Goal: Register for event/course

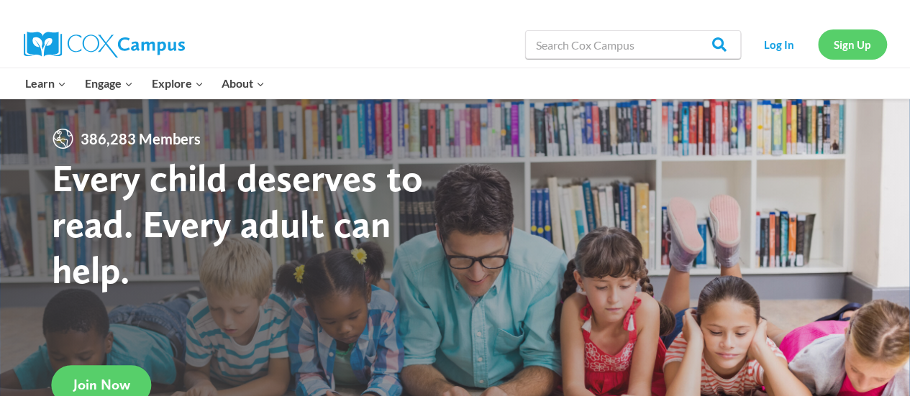
click at [834, 43] on link "Sign Up" at bounding box center [852, 43] width 69 height 29
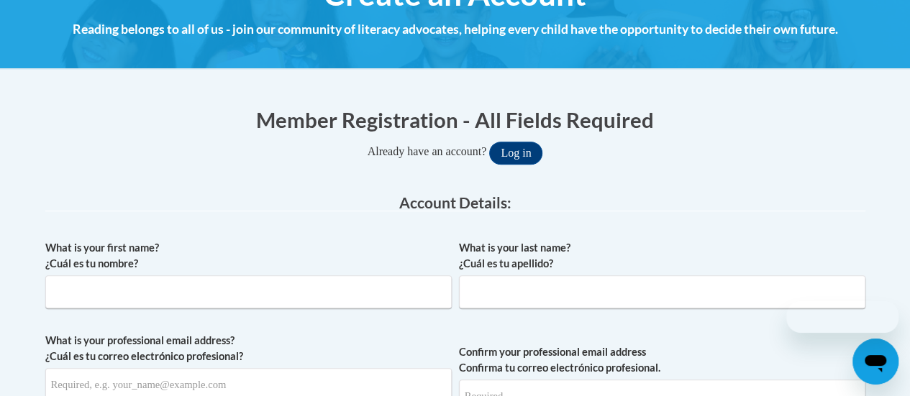
scroll to position [224, 0]
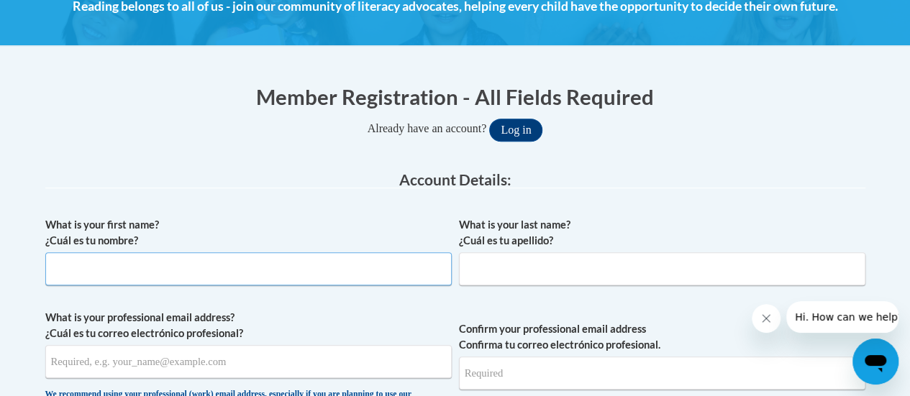
click at [355, 272] on input "What is your first name? ¿Cuál es tu nombre?" at bounding box center [248, 268] width 406 height 33
type input "[PERSON_NAME]"
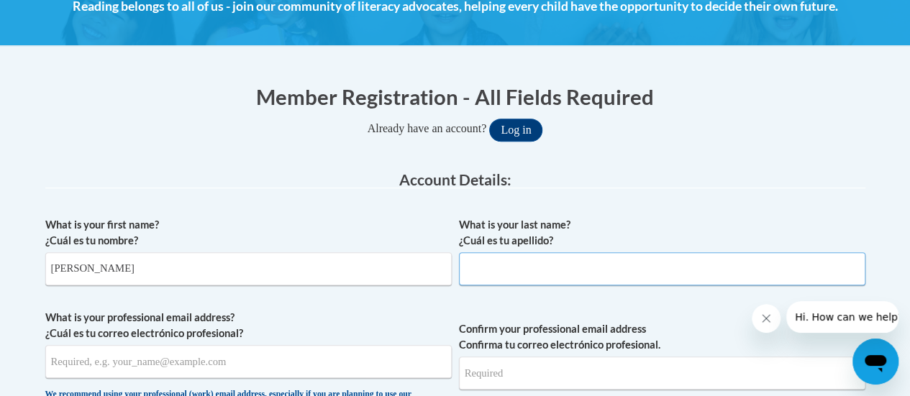
click at [530, 271] on input "What is your last name? ¿Cuál es tu apellido?" at bounding box center [662, 268] width 406 height 33
type input "Hernandez"
click at [378, 362] on input "What is your professional email address? ¿Cuál es tu correo electrónico profesi…" at bounding box center [248, 361] width 406 height 33
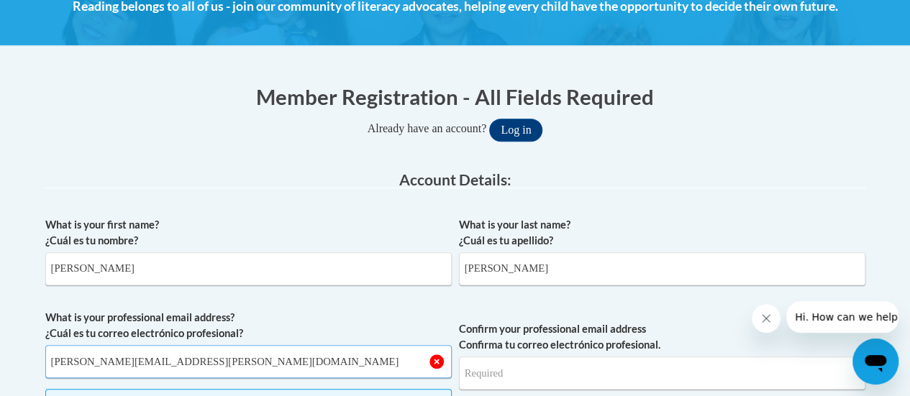
scroll to position [388, 0]
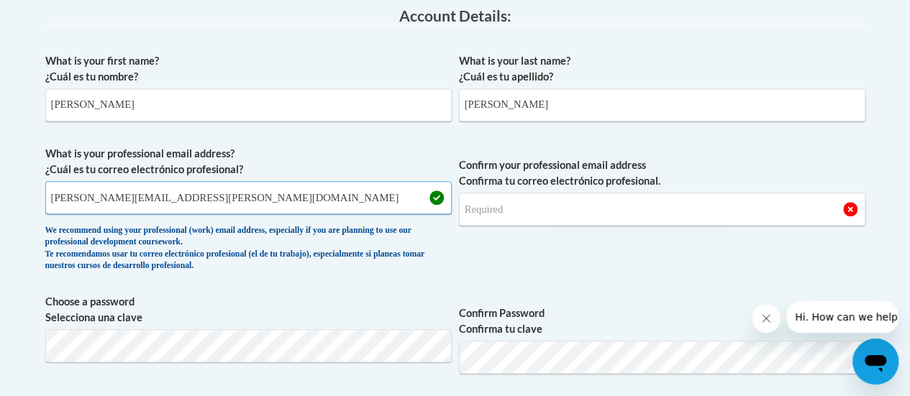
type input "hernandez.tameka.s@muscogee.k12.ga.us"
click at [516, 207] on input "Confirm your professional email address Confirma tu correo electrónico profesio…" at bounding box center [662, 209] width 406 height 33
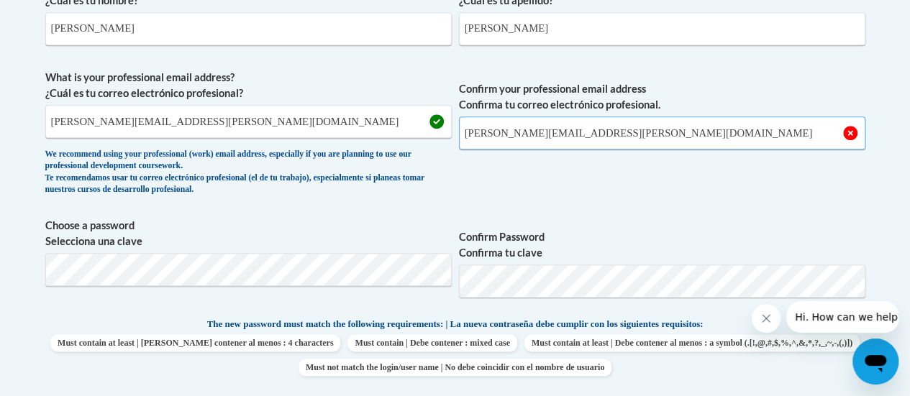
scroll to position [467, 0]
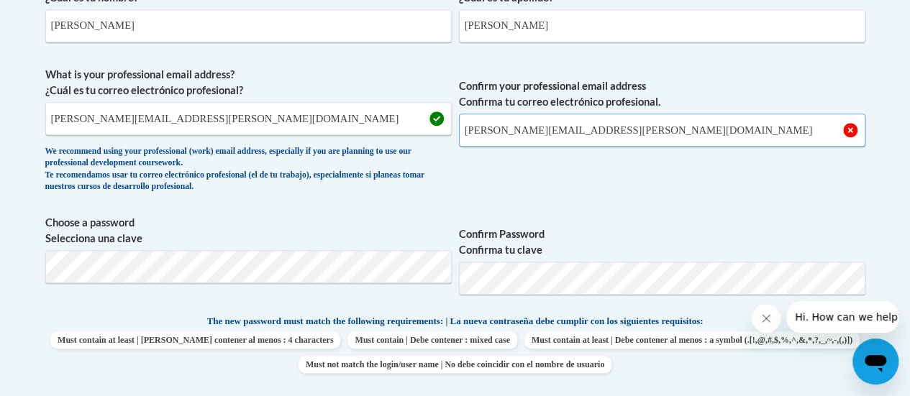
click at [669, 143] on input "hernandez.tameka.s@muscogee.k12.ga.us" at bounding box center [662, 130] width 406 height 33
type input "hernandez.tameka.s@muscogee.k12.ga.us"
click at [360, 215] on label "Choose a password Selecciona una clave" at bounding box center [248, 231] width 406 height 32
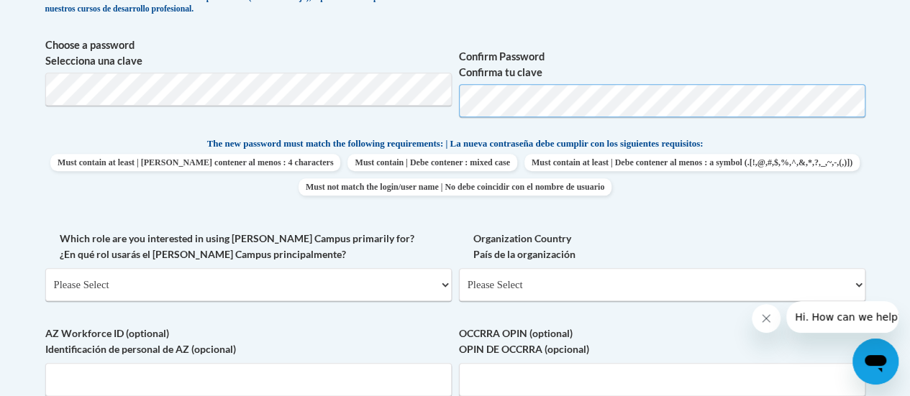
scroll to position [644, 0]
click at [366, 245] on label "Which role are you interested in using Cox Campus primarily for? ¿En qué rol us…" at bounding box center [248, 248] width 406 height 32
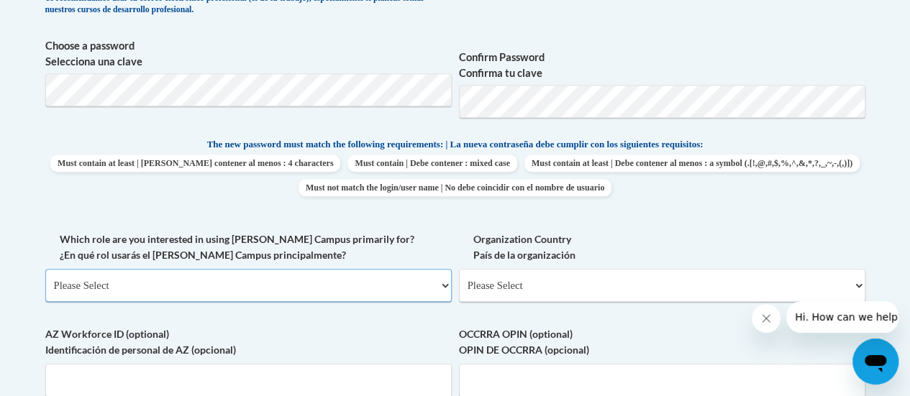
click at [366, 269] on select "Please Select College/University | Colegio/Universidad Community/Nonprofit Part…" at bounding box center [248, 285] width 406 height 33
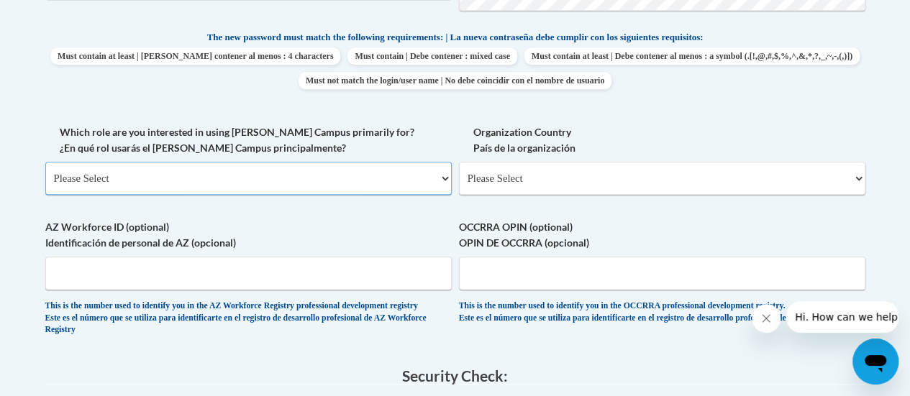
scroll to position [751, 0]
click at [302, 176] on select "Please Select College/University | Colegio/Universidad Community/Nonprofit Part…" at bounding box center [248, 179] width 406 height 33
select select "fbf2d438-af2f-41f8-98f1-81c410e29de3"
click at [45, 163] on select "Please Select College/University | Colegio/Universidad Community/Nonprofit Part…" at bounding box center [248, 179] width 406 height 33
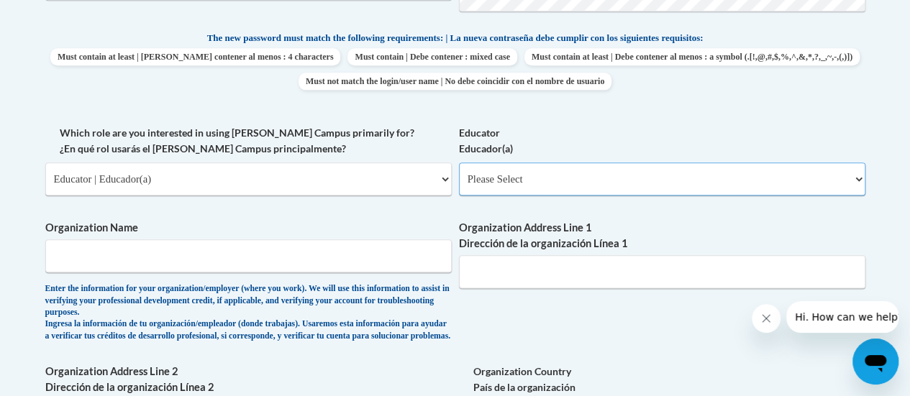
click at [508, 175] on select "Please Select Early Learning/Daycare Teacher/Family Home Care Provider | Maestr…" at bounding box center [662, 179] width 406 height 33
select select "8e40623d-54d0-45cd-9f92-5df65cd3f8cf"
click at [459, 163] on select "Please Select Early Learning/Daycare Teacher/Family Home Care Provider | Maestr…" at bounding box center [662, 179] width 406 height 33
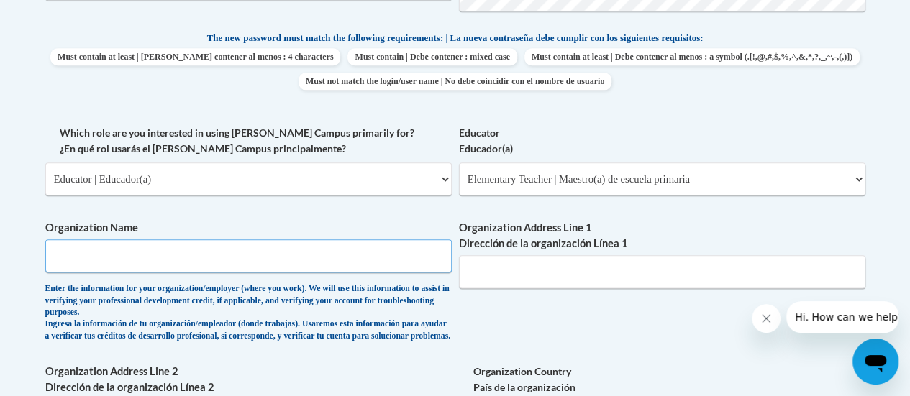
click at [370, 259] on input "Organization Name" at bounding box center [248, 255] width 406 height 33
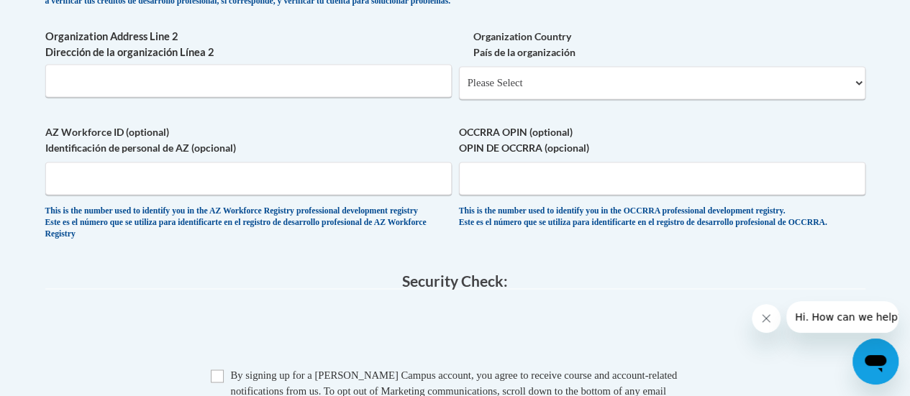
scroll to position [1085, 0]
click at [521, 100] on select "Please Select United States | Estados Unidos Outside of the United States | Fue…" at bounding box center [662, 83] width 406 height 33
select select "ad49bcad-a171-4b2e-b99c-48b446064914"
click at [459, 78] on select "Please Select United States | Estados Unidos Outside of the United States | Fue…" at bounding box center [662, 83] width 406 height 33
select select
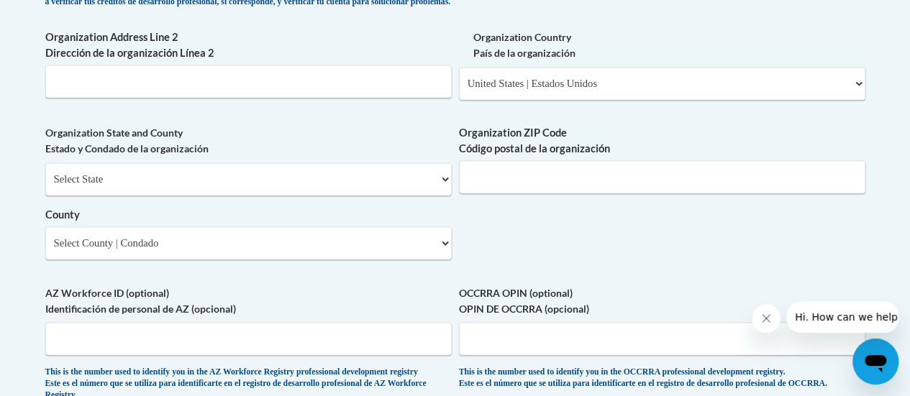
click at [337, 109] on div "Organization Address Line 2 Dirección de la organización Línea 2" at bounding box center [248, 68] width 406 height 79
click at [333, 98] on input "Organization Address Line 2 Dirección de la organización Línea 2" at bounding box center [248, 81] width 406 height 33
click at [288, 196] on select "Select State Alabama Alaska Arizona Arkansas California Colorado Connecticut De…" at bounding box center [248, 179] width 406 height 33
select select "Georgia"
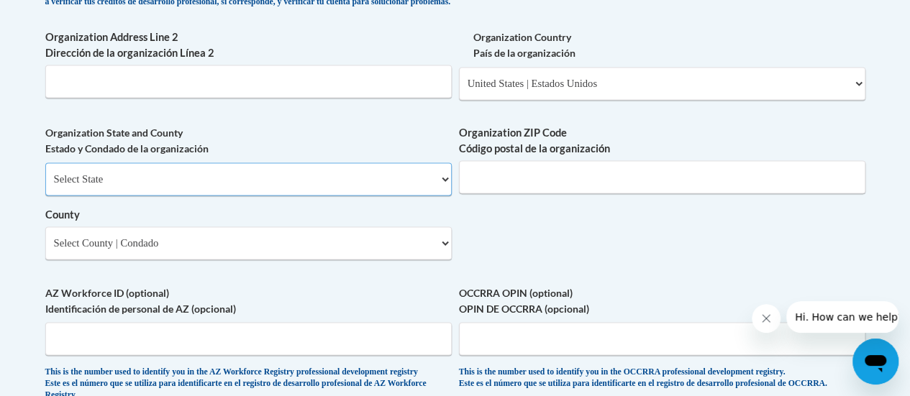
click at [45, 173] on select "Select State Alabama Alaska Arizona Arkansas California Colorado Connecticut De…" at bounding box center [248, 179] width 406 height 33
click at [519, 191] on input "Organization ZIP Code Código postal de la organización" at bounding box center [662, 176] width 406 height 33
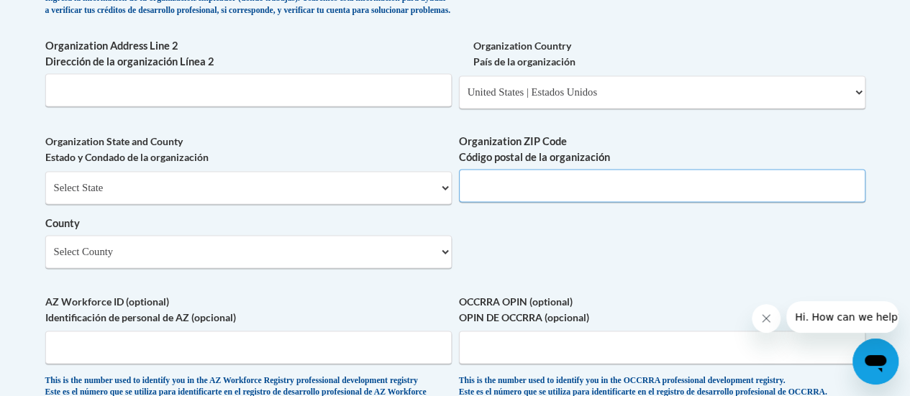
scroll to position [1074, 0]
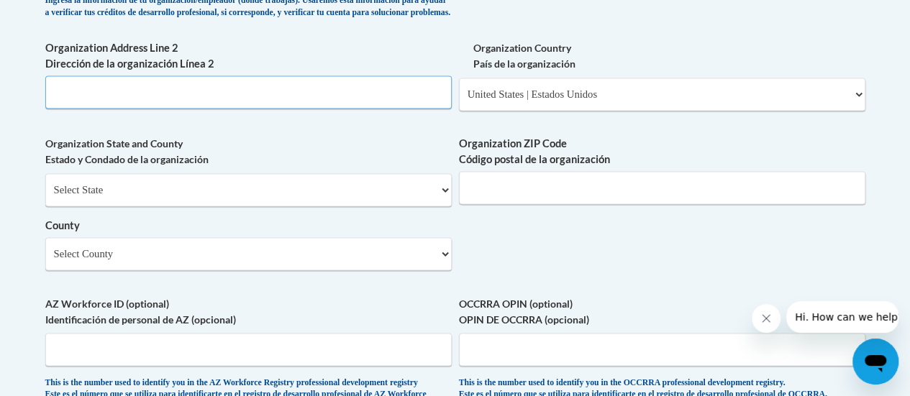
click at [365, 104] on input "Organization Address Line 2 Dirección de la organización Línea 2" at bounding box center [248, 92] width 406 height 33
type input "408 Dogwood Dr"
click at [283, 310] on label "AZ Workforce ID (optional) Identificación de personal de AZ (opcional)" at bounding box center [248, 312] width 406 height 32
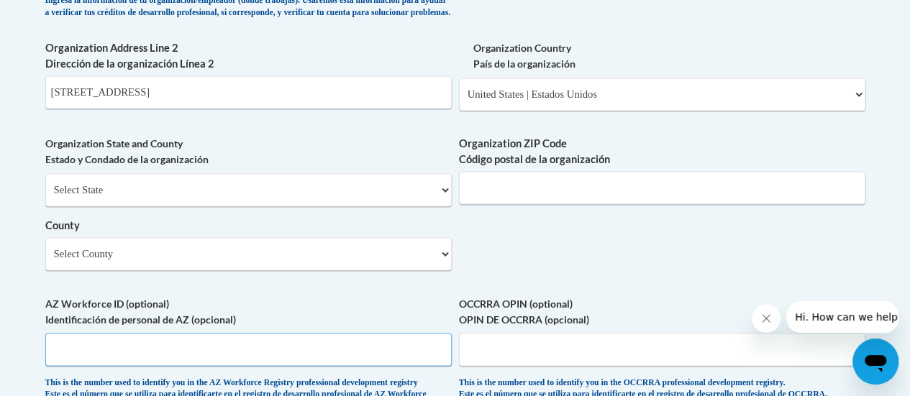
click at [283, 333] on input "AZ Workforce ID (optional) Identificación de personal de AZ (opcional)" at bounding box center [248, 349] width 406 height 33
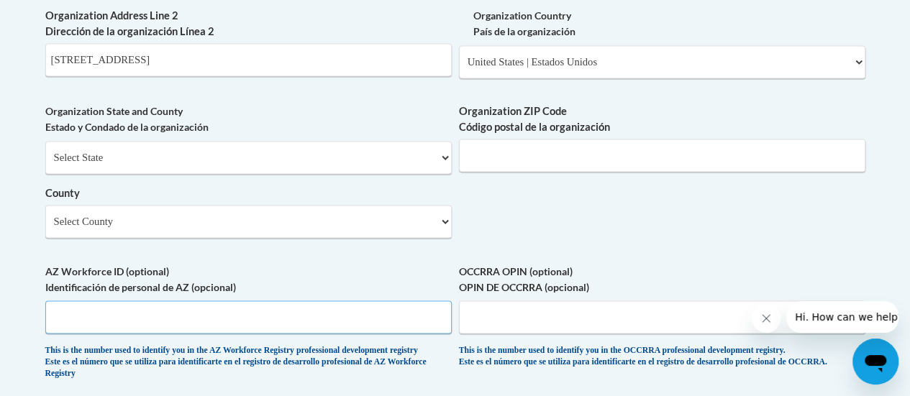
scroll to position [1088, 0]
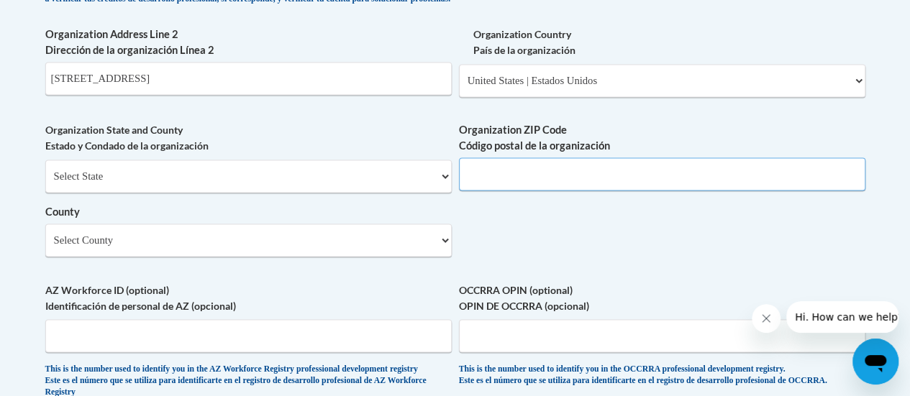
click at [513, 183] on input "Organization ZIP Code Código postal de la organización" at bounding box center [662, 173] width 406 height 33
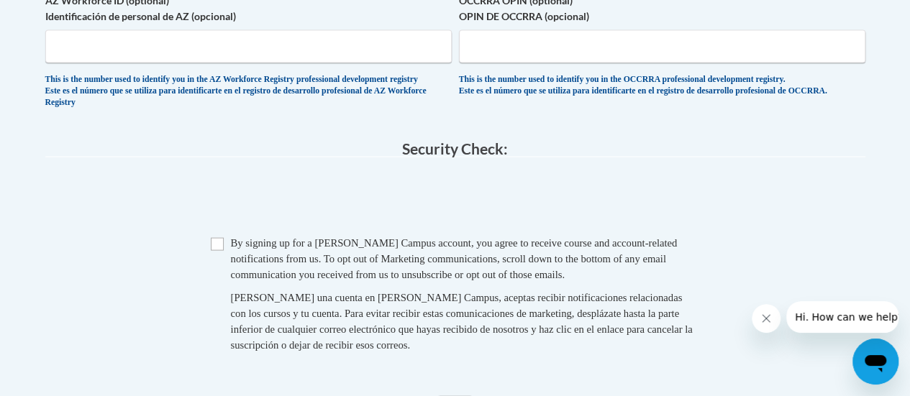
scroll to position [1376, 0]
type input "31907"
click at [224, 266] on span "Checkbox By signing up for a Cox Campus account, you agree to receive course an…" at bounding box center [455, 302] width 489 height 132
click at [216, 261] on span "Checkbox By signing up for a Cox Campus account, you agree to receive course an…" at bounding box center [455, 302] width 489 height 132
click at [219, 252] on input "Checkbox" at bounding box center [217, 245] width 13 height 13
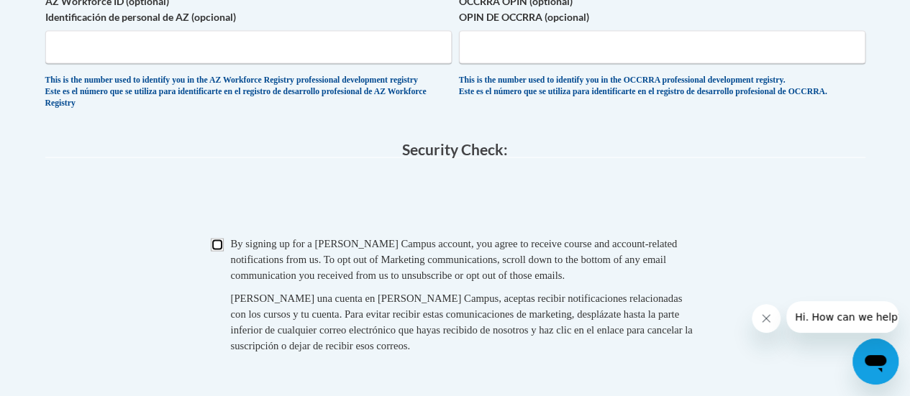
checkbox input "true"
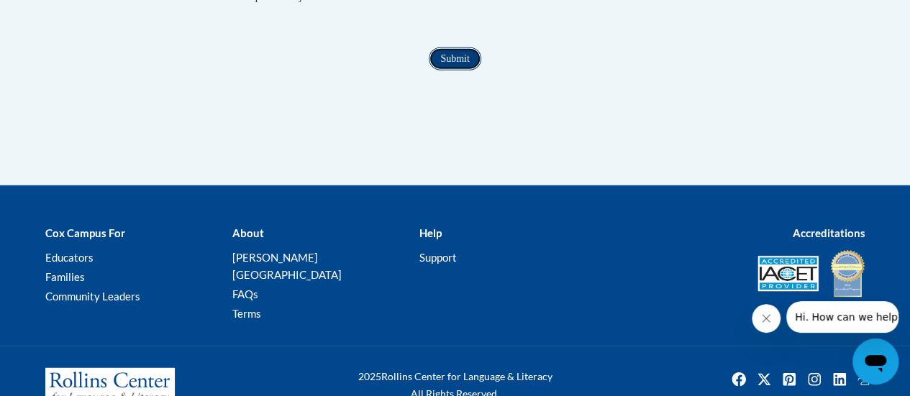
click at [452, 70] on input "Submit" at bounding box center [455, 58] width 52 height 23
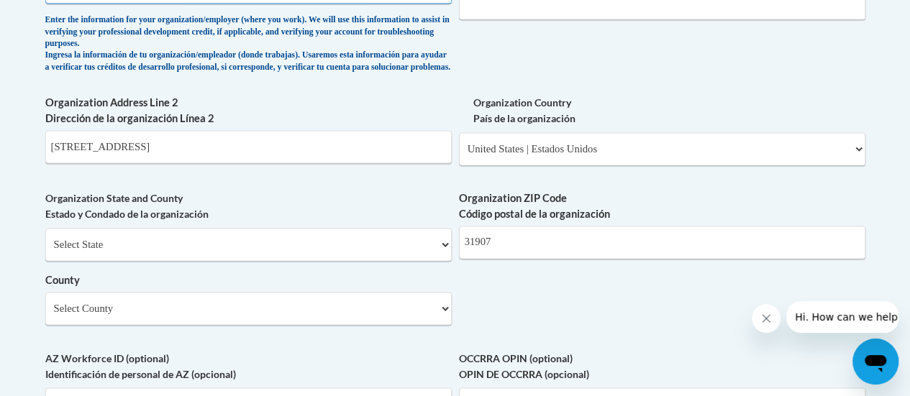
scroll to position [965, 0]
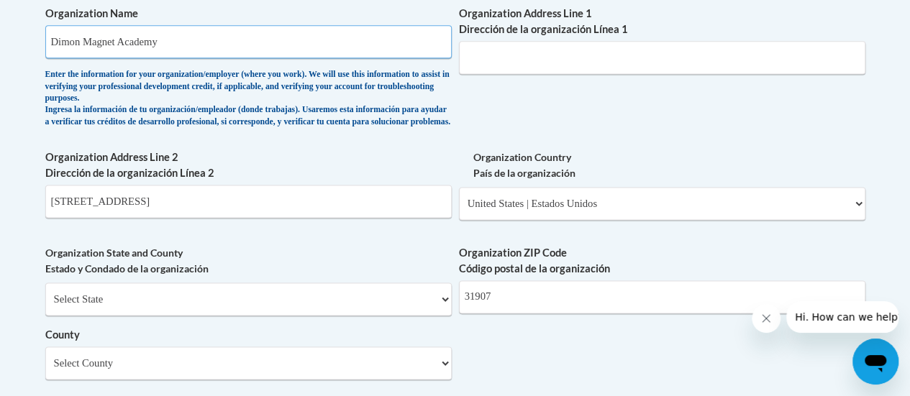
type input "Dimon Magnet Academy"
click at [357, 316] on select "Select State Alabama Alaska Arizona Arkansas California Colorado Connecticut De…" at bounding box center [248, 299] width 406 height 33
click at [598, 166] on label "Organization Country País de la organización" at bounding box center [662, 166] width 406 height 32
click at [598, 187] on select "Please Select United States | Estados Unidos Outside of the United States | Fue…" at bounding box center [662, 203] width 406 height 33
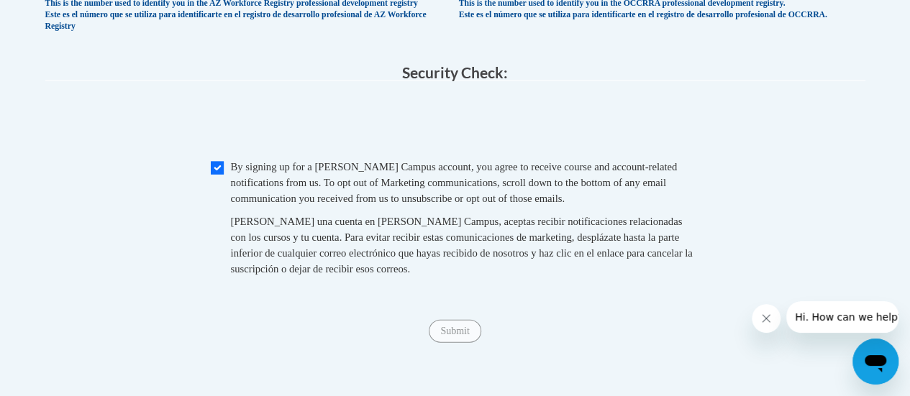
scroll to position [1454, 0]
click at [217, 174] on input "Checkbox" at bounding box center [217, 167] width 13 height 13
checkbox input "true"
click at [447, 342] on input "Submit" at bounding box center [455, 330] width 52 height 23
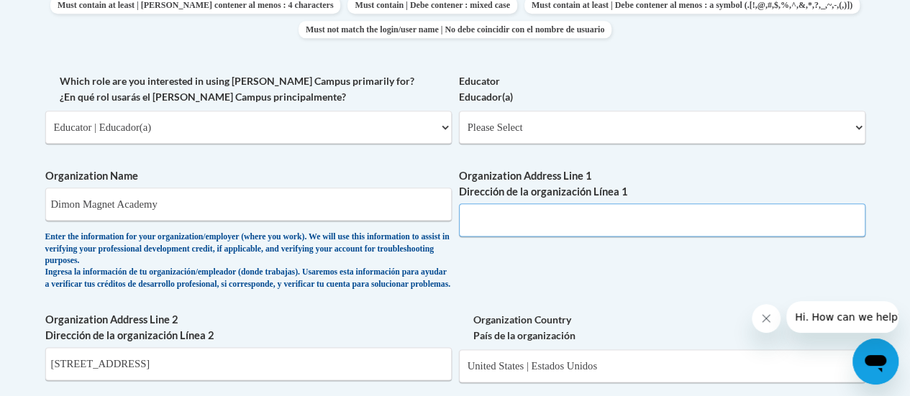
scroll to position [803, 0]
click at [482, 231] on input "408 Dogwood Dr" at bounding box center [662, 220] width 406 height 33
type input "408 Dogwood Dr"
click at [405, 314] on div "What is your first name? ¿Cuál es tu nombre? Tameka What is your last name? ¿Cu…" at bounding box center [455, 165] width 820 height 1067
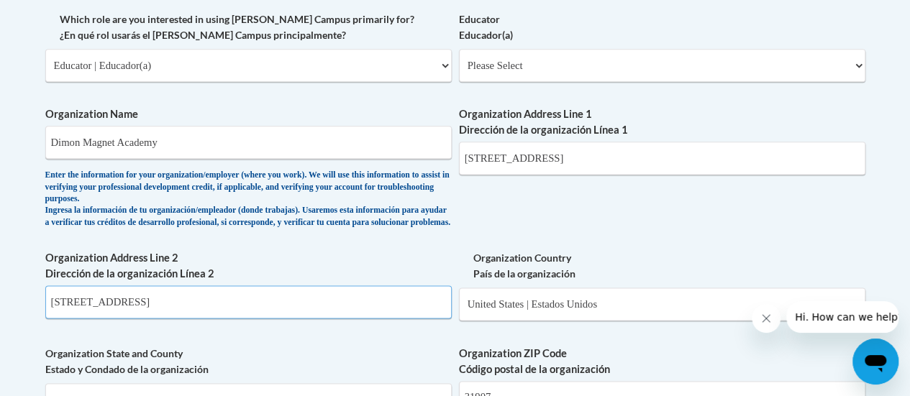
click at [405, 314] on input "408 Dogwood Dr" at bounding box center [248, 302] width 406 height 33
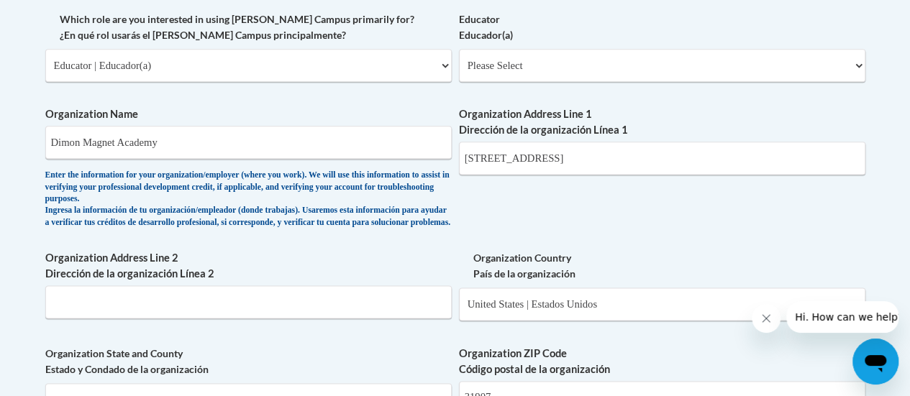
click at [451, 200] on div "What is your first name? ¿Cuál es tu nombre? Tameka What is your last name? ¿Cu…" at bounding box center [455, 103] width 820 height 1067
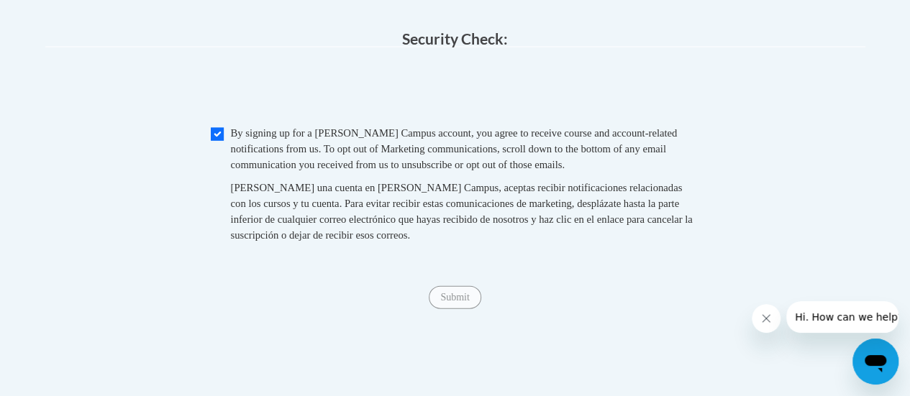
scroll to position [1517, 0]
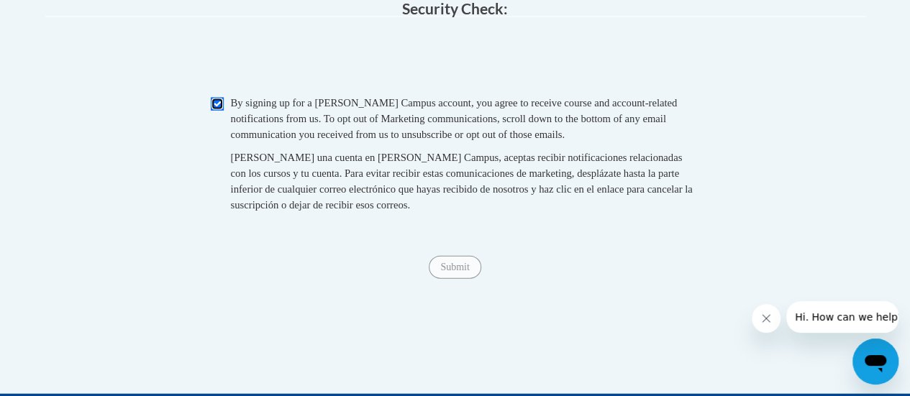
click at [216, 111] on input "Checkbox" at bounding box center [217, 104] width 13 height 13
checkbox input "true"
click at [444, 279] on input "Submit" at bounding box center [455, 267] width 52 height 23
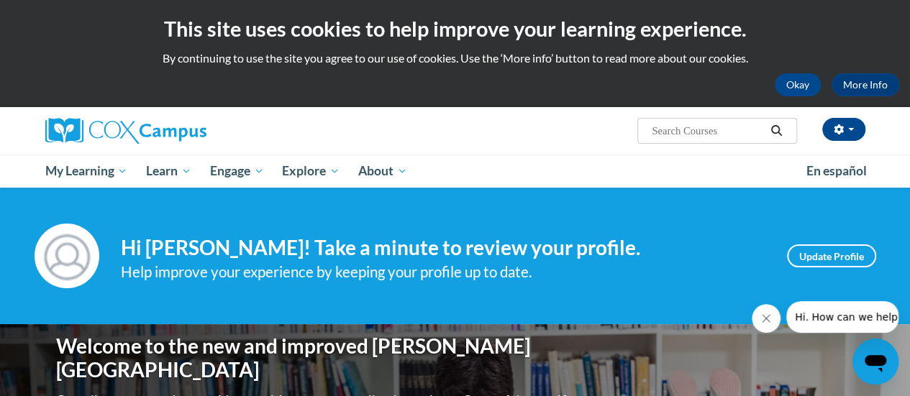
click at [747, 129] on input "Search..." at bounding box center [707, 130] width 115 height 17
type input "reading comprehension"
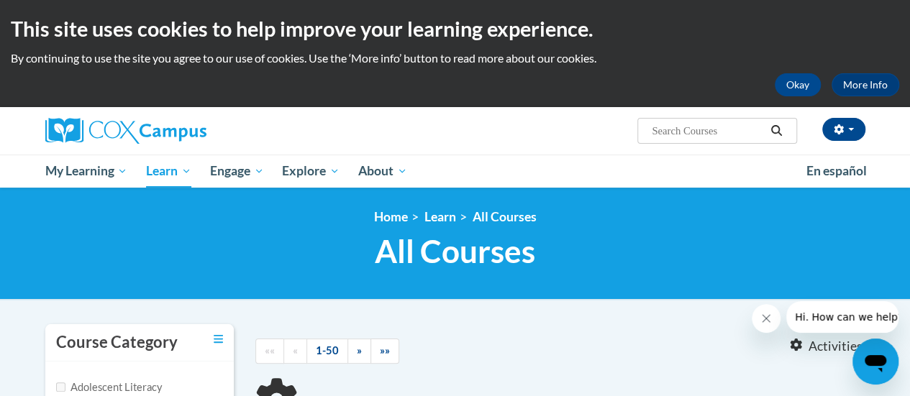
type input "reading comprehension"
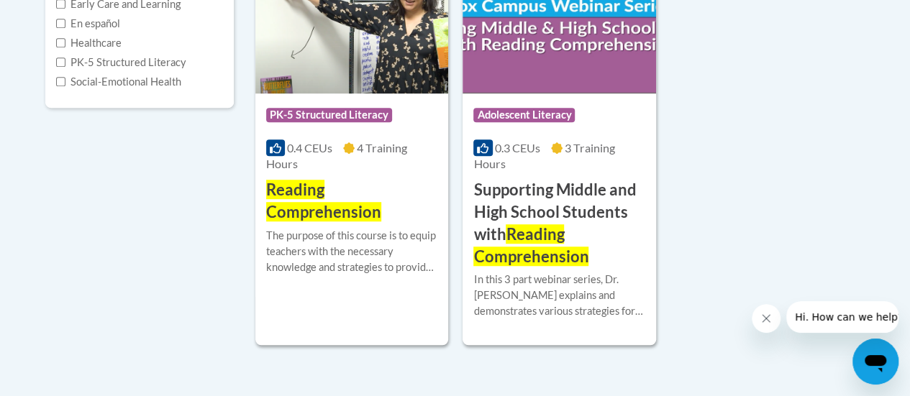
scroll to position [421, 0]
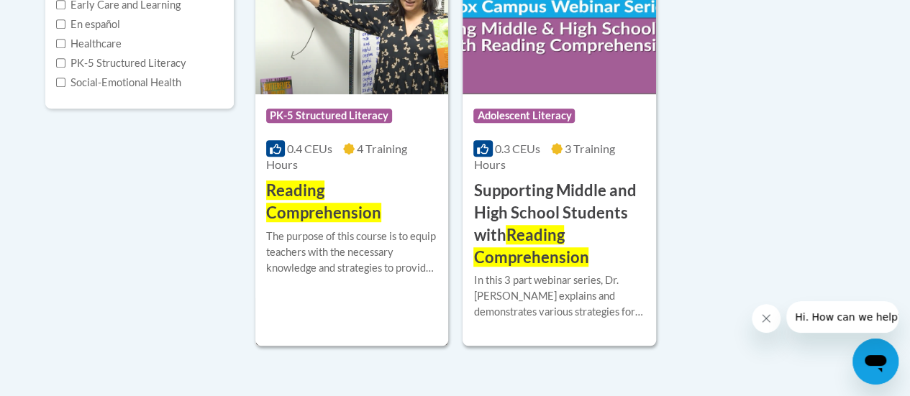
click at [396, 256] on div "The purpose of this course is to equip teachers with the necessary knowledge an…" at bounding box center [351, 252] width 171 height 47
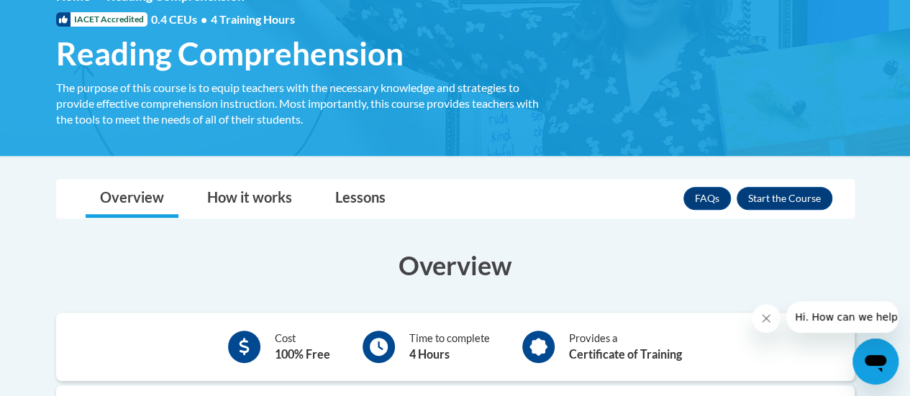
scroll to position [220, 0]
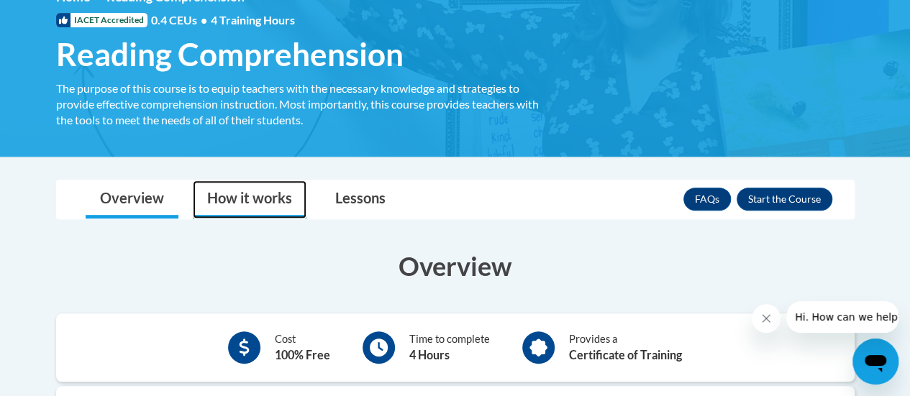
click at [275, 195] on link "How it works" at bounding box center [250, 200] width 114 height 38
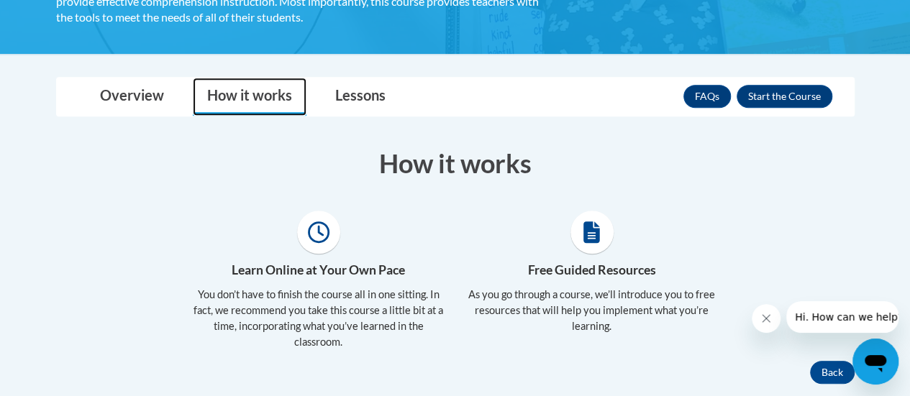
scroll to position [327, 0]
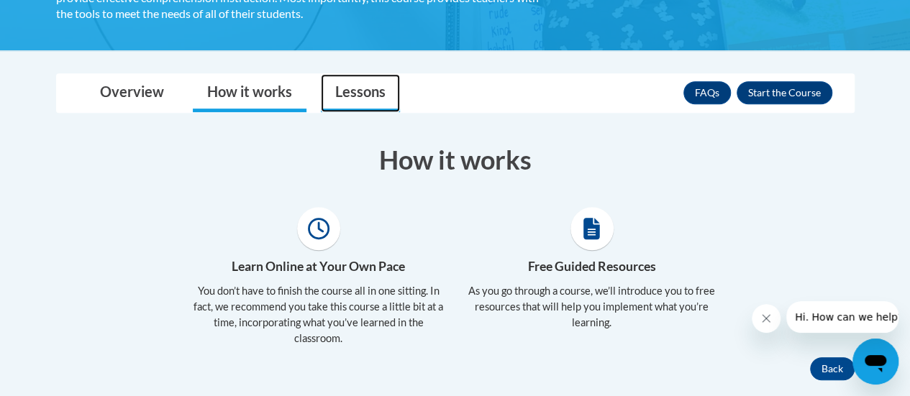
click at [352, 93] on link "Lessons" at bounding box center [360, 93] width 79 height 38
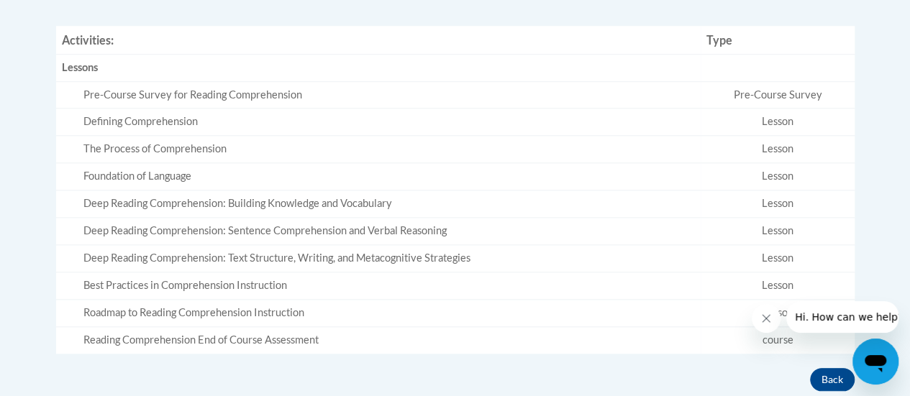
scroll to position [358, 0]
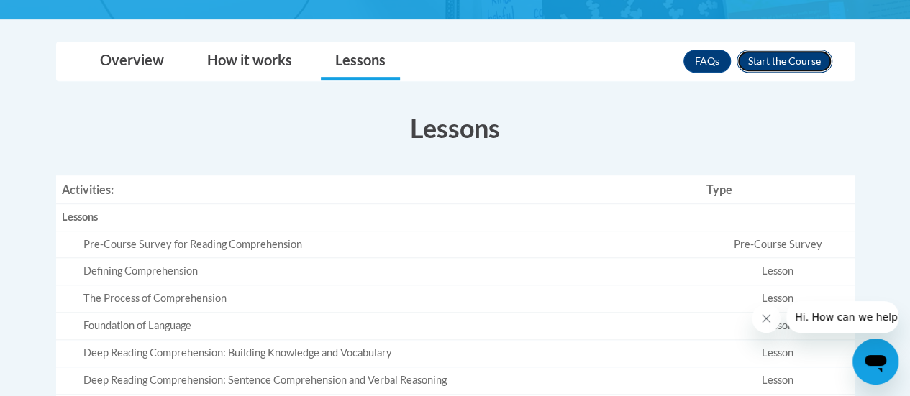
click at [778, 60] on button "Enroll" at bounding box center [784, 61] width 96 height 23
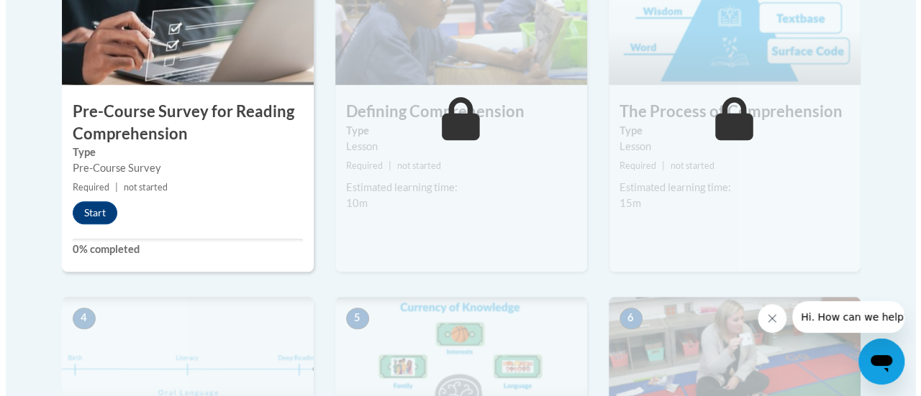
scroll to position [534, 0]
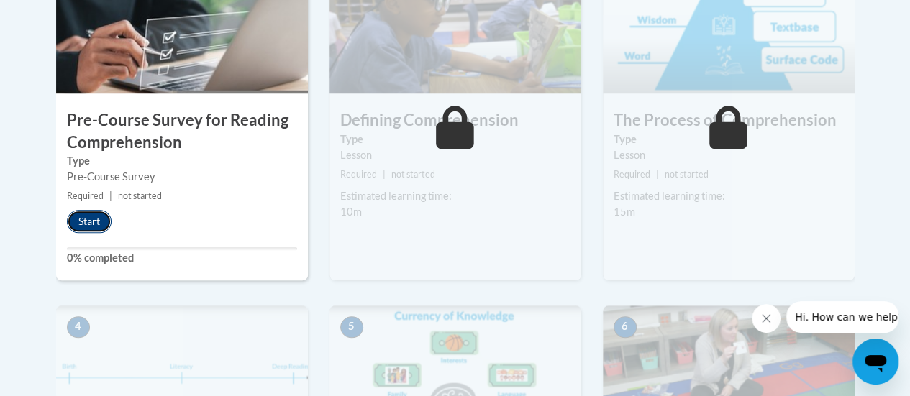
click at [102, 227] on button "Start" at bounding box center [89, 221] width 45 height 23
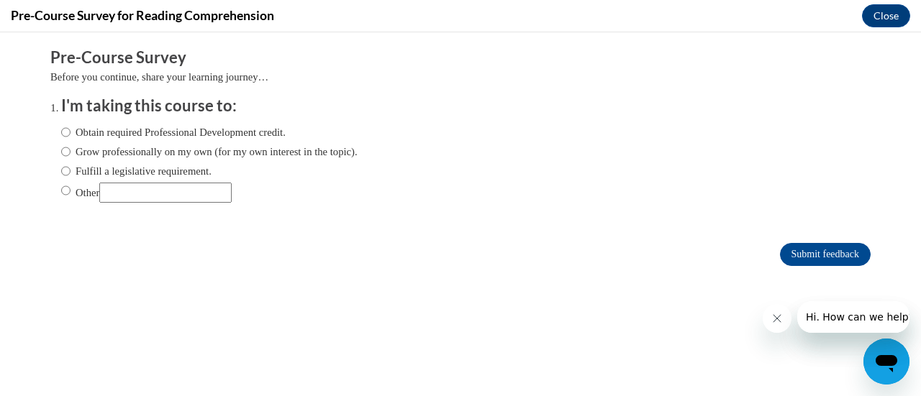
scroll to position [0, 0]
click at [61, 129] on input "Obtain required Professional Development credit." at bounding box center [65, 132] width 9 height 16
radio input "true"
click at [820, 260] on input "Submit feedback" at bounding box center [825, 254] width 91 height 23
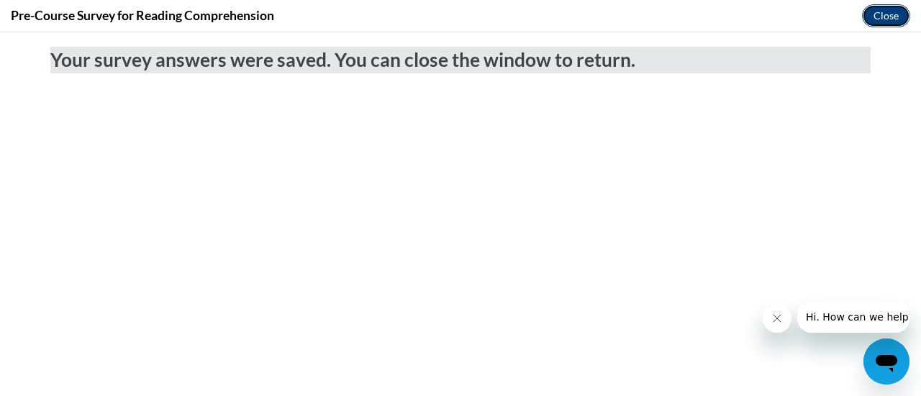
click at [885, 9] on button "Close" at bounding box center [886, 15] width 48 height 23
